Goal: Navigation & Orientation: Find specific page/section

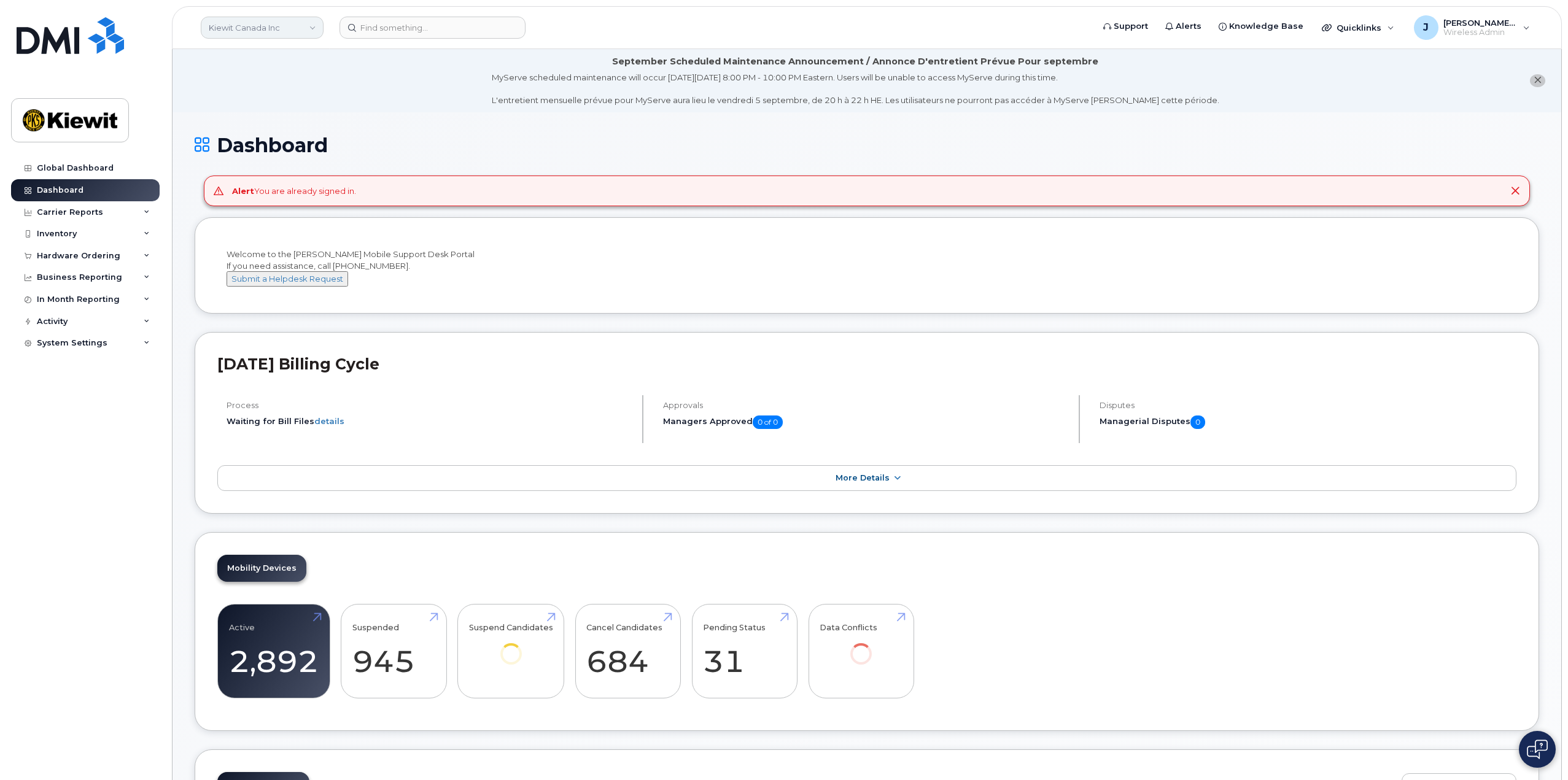
click at [304, 25] on link "Kiewit Canada Inc" at bounding box center [262, 28] width 123 height 22
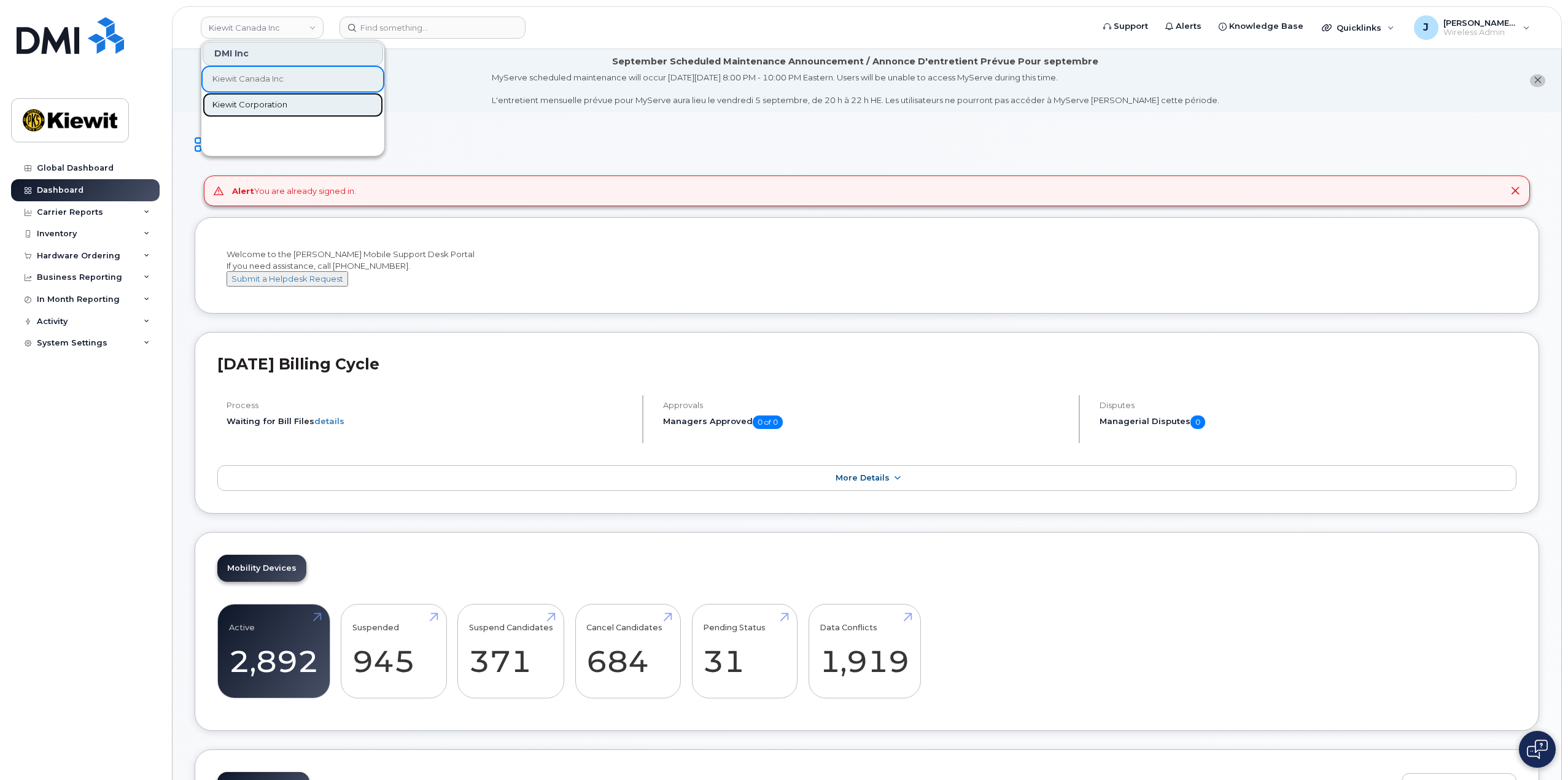
click at [285, 102] on span "Kiewit Corporation" at bounding box center [250, 105] width 75 height 12
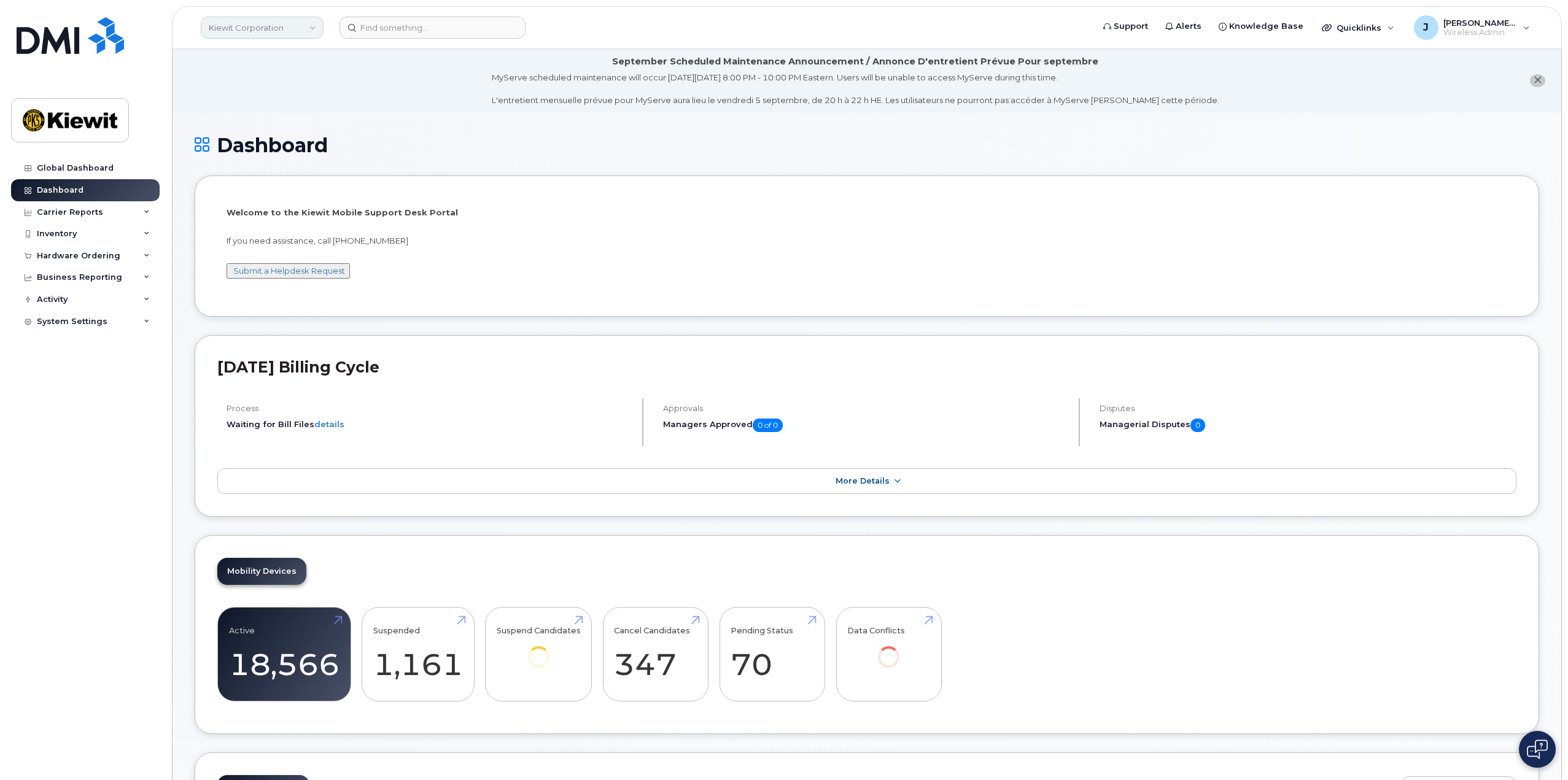
click at [303, 30] on link "Kiewit Corporation" at bounding box center [262, 28] width 123 height 22
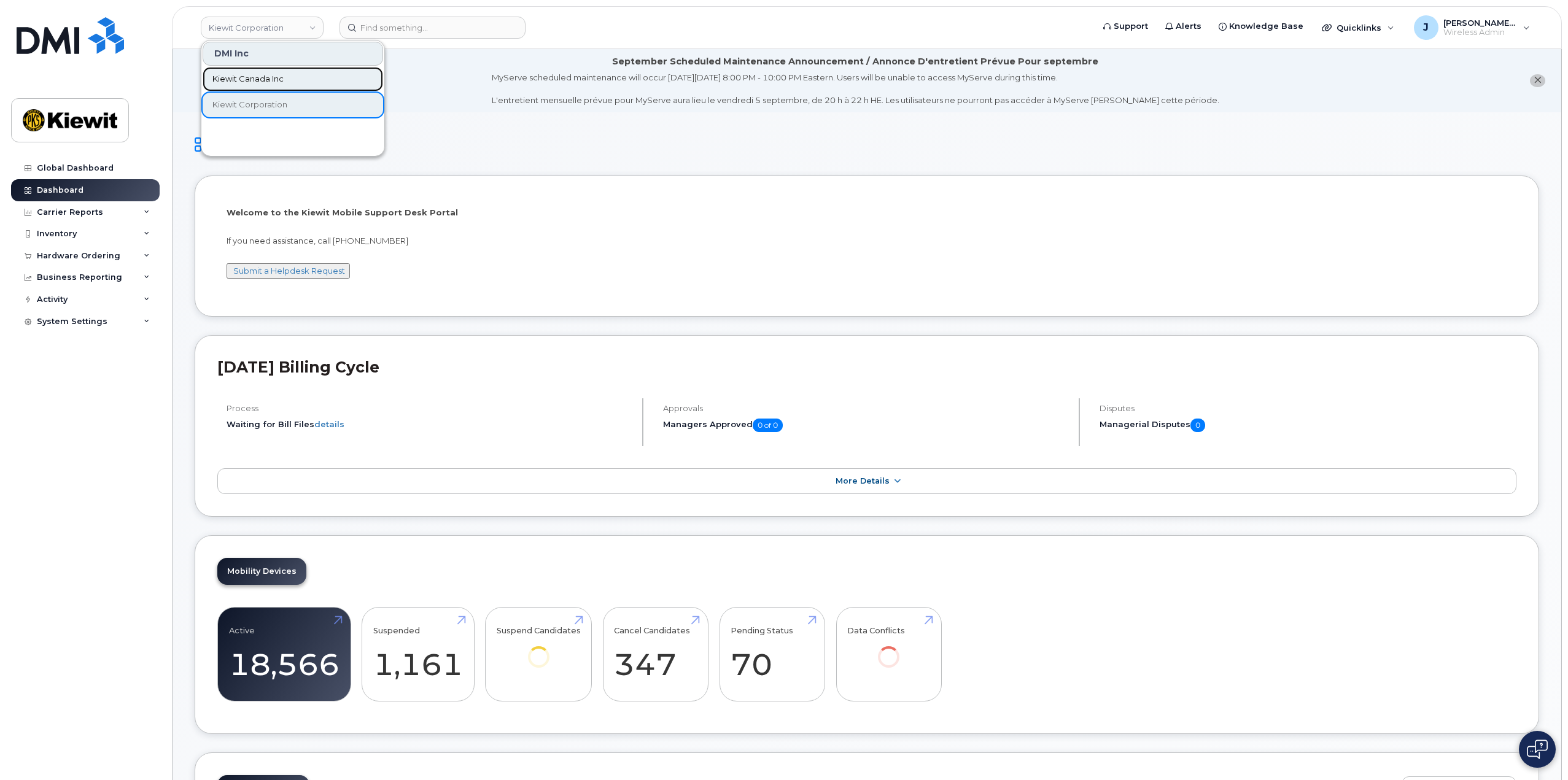
click at [288, 74] on link "Kiewit Canada Inc" at bounding box center [292, 79] width 180 height 25
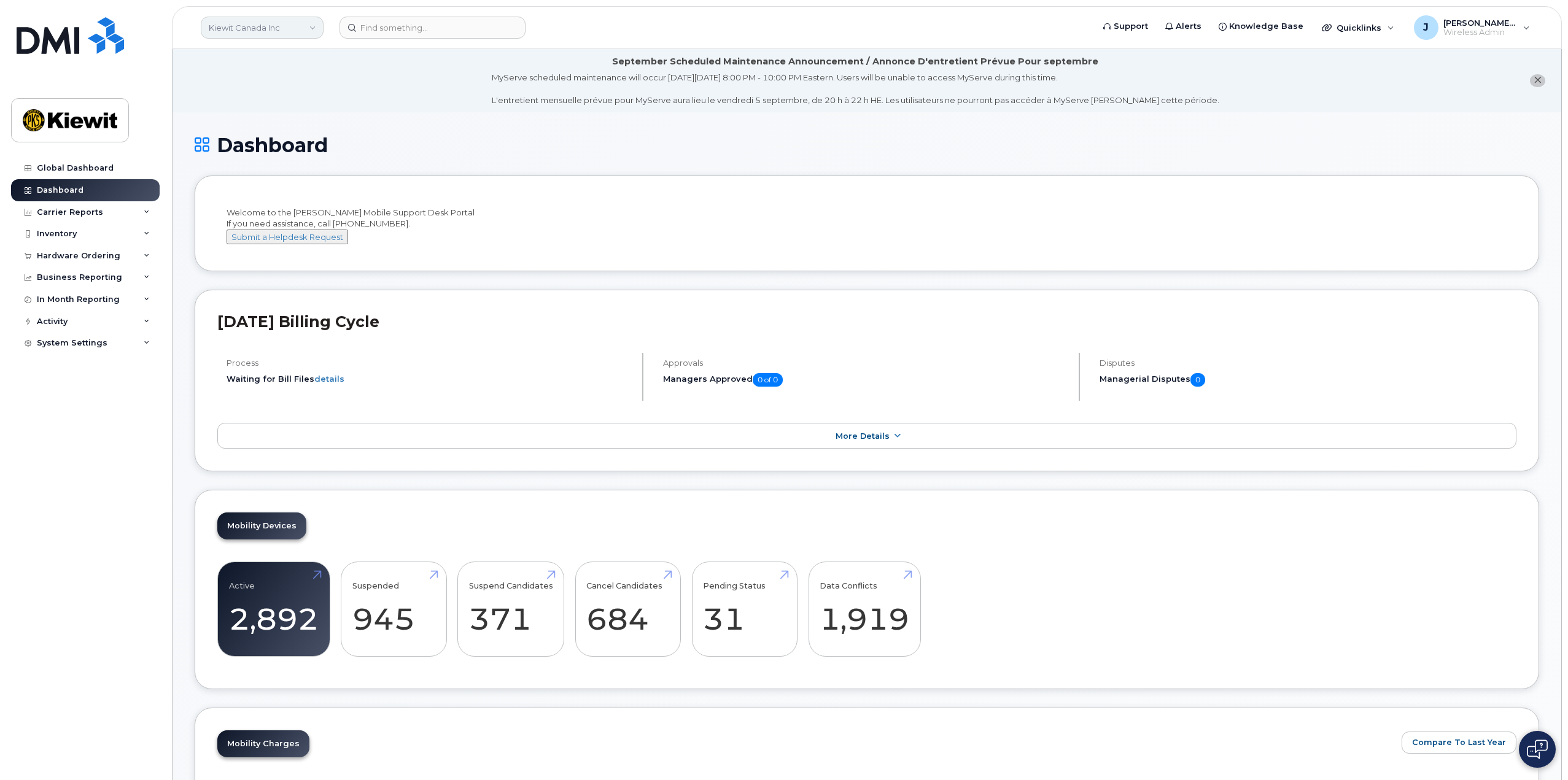
click at [309, 25] on link "Kiewit Canada Inc" at bounding box center [262, 28] width 123 height 22
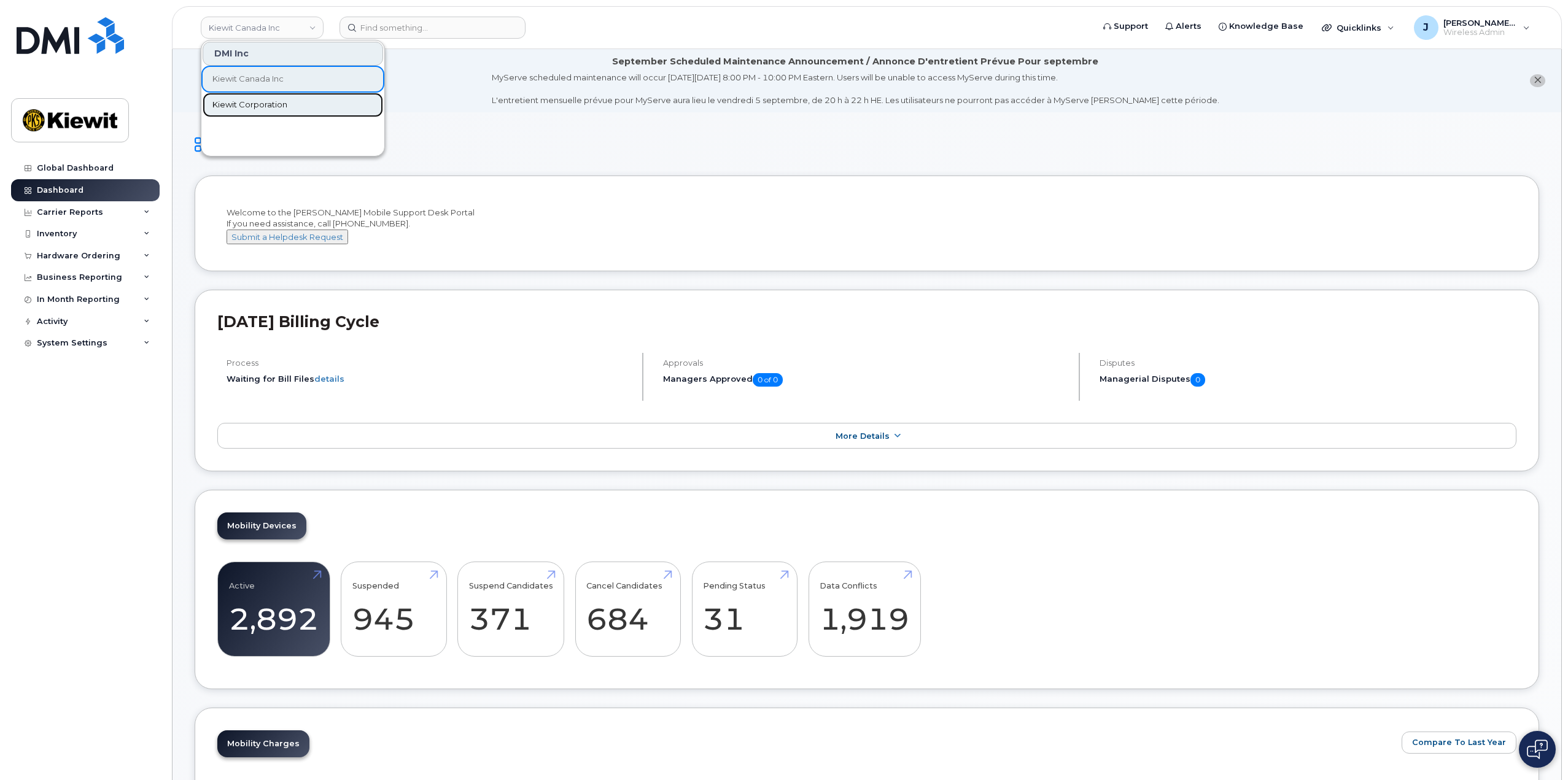
click at [261, 103] on span "Kiewit Corporation" at bounding box center [250, 105] width 75 height 12
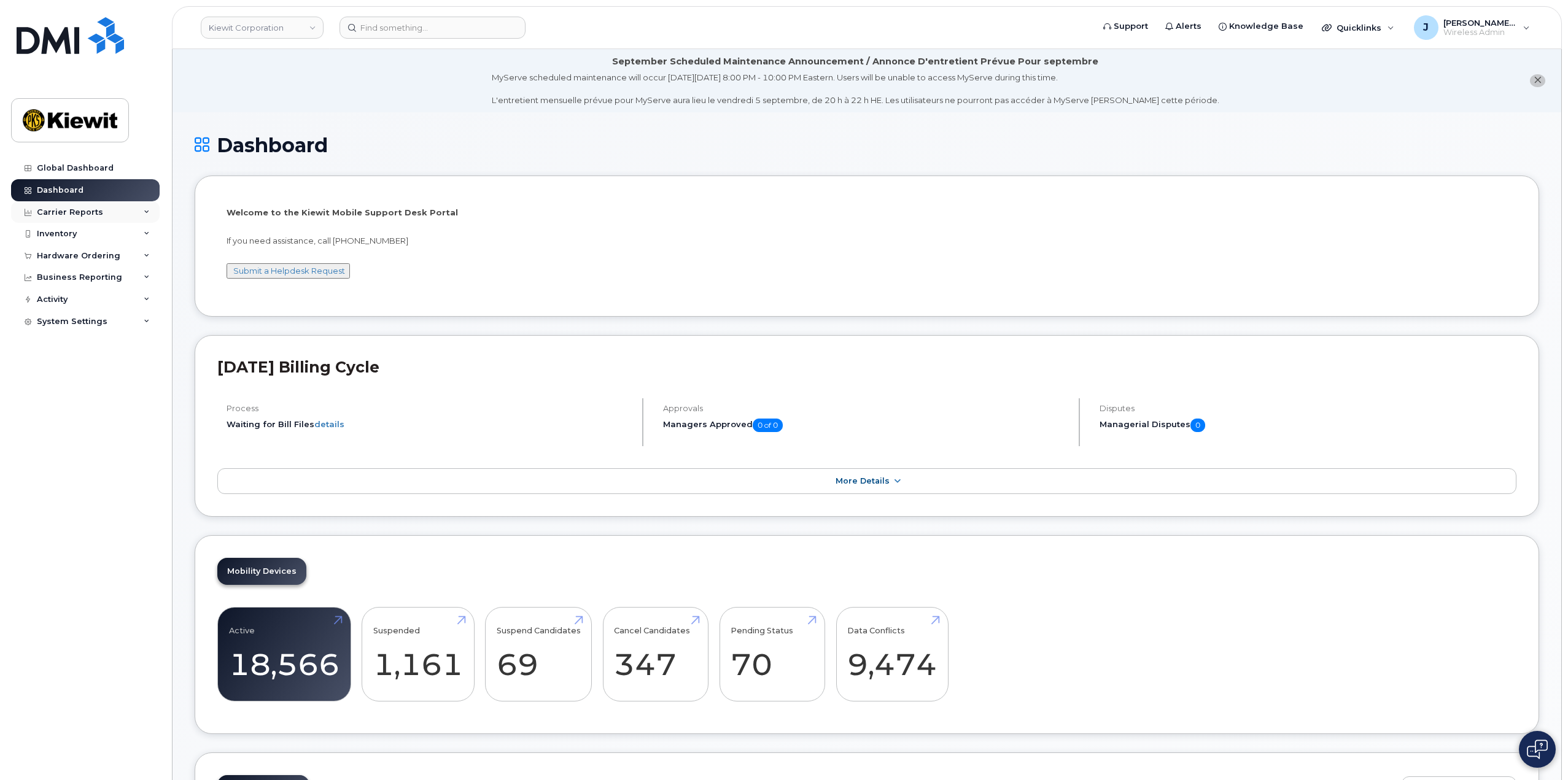
click at [142, 218] on div "Carrier Reports" at bounding box center [85, 212] width 149 height 22
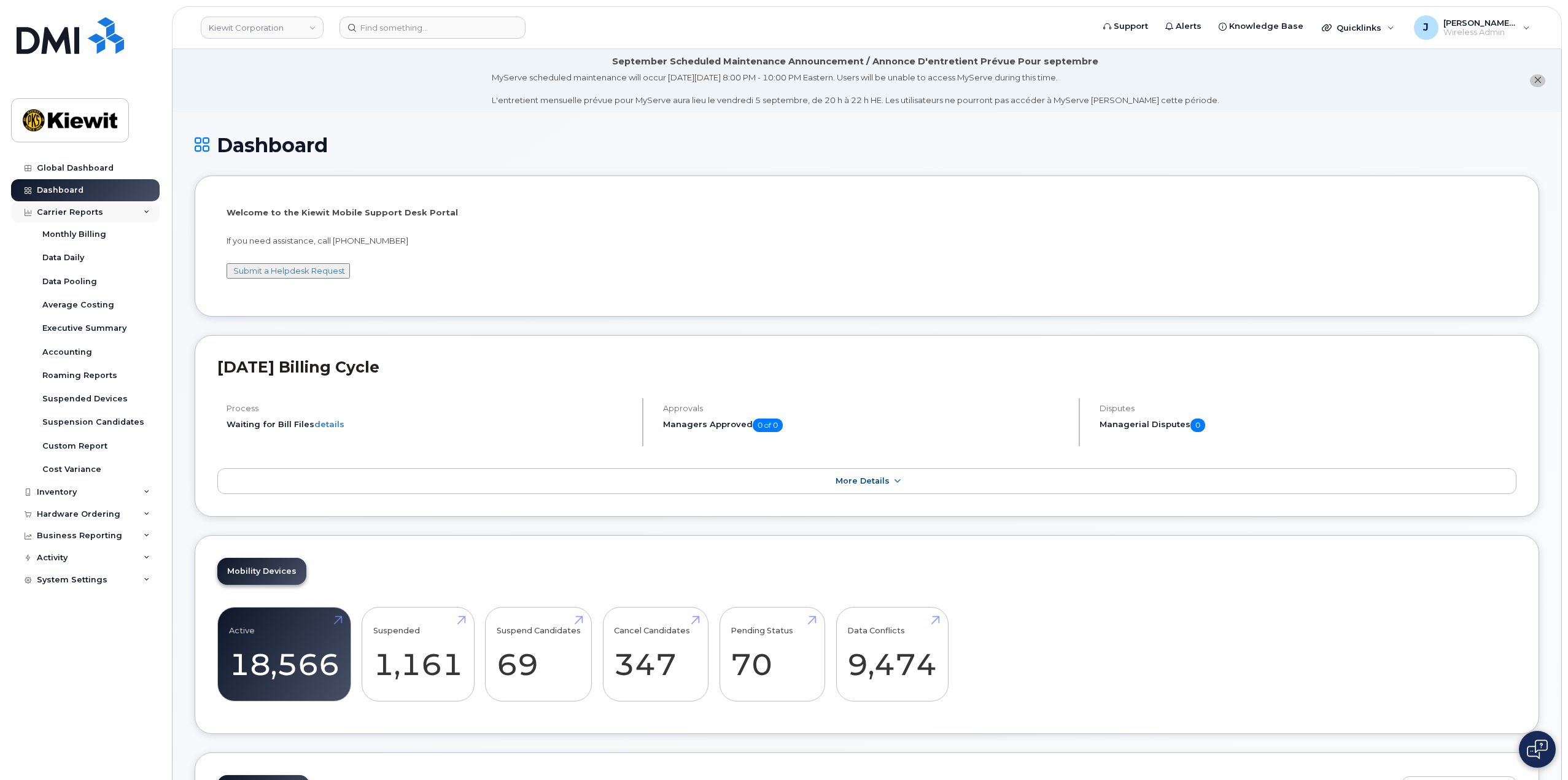
click at [145, 217] on div "Carrier Reports" at bounding box center [85, 212] width 149 height 22
